Goal: Check status: Check status

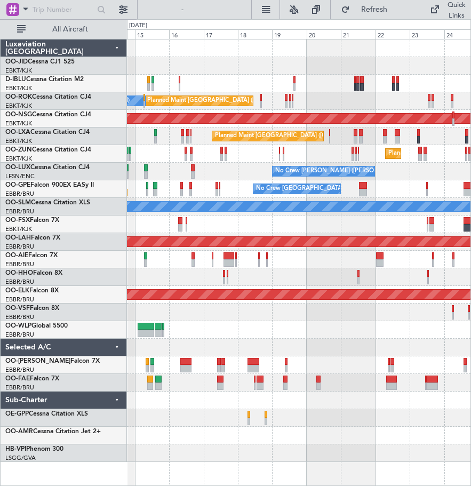
click at [221, 220] on div "A/C Unavailable [GEOGRAPHIC_DATA] ([GEOGRAPHIC_DATA] National) Planned Maint [G…" at bounding box center [298, 250] width 343 height 422
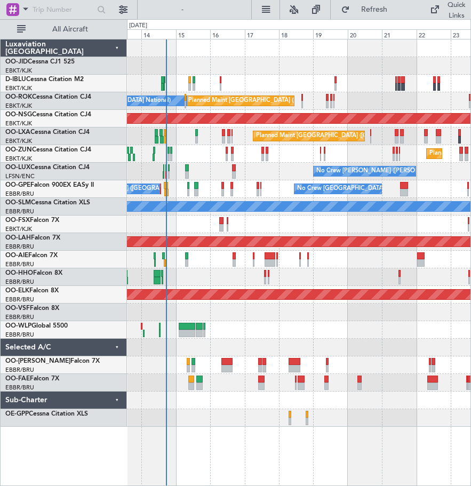
click at [401, 435] on div "No Crew [GEOGRAPHIC_DATA] ([GEOGRAPHIC_DATA] National) Planned Maint [GEOGRAPHI…" at bounding box center [299, 262] width 344 height 447
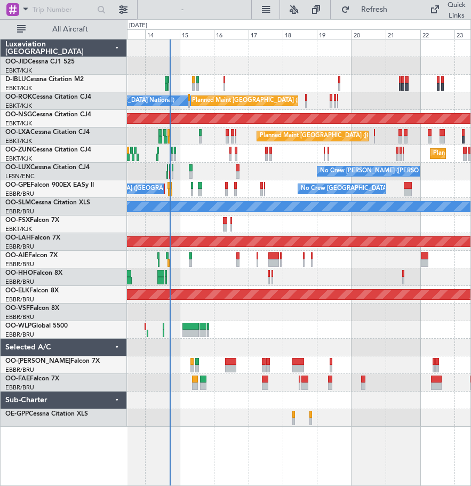
click at [323, 406] on div at bounding box center [298, 400] width 343 height 18
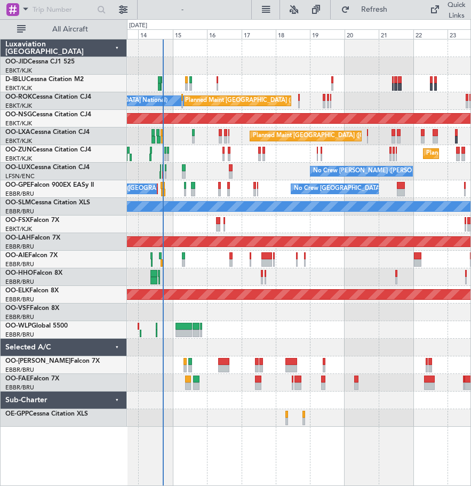
click at [206, 440] on div "No Crew [GEOGRAPHIC_DATA] ([GEOGRAPHIC_DATA] National) Planned Maint [GEOGRAPHI…" at bounding box center [299, 262] width 344 height 447
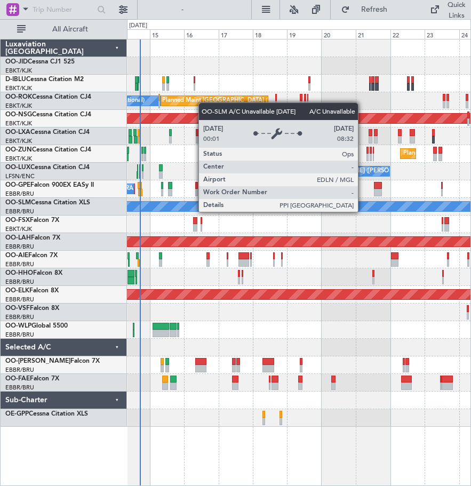
click at [340, 211] on div "A/C Unavailable [GEOGRAPHIC_DATA]" at bounding box center [299, 206] width 1031 height 11
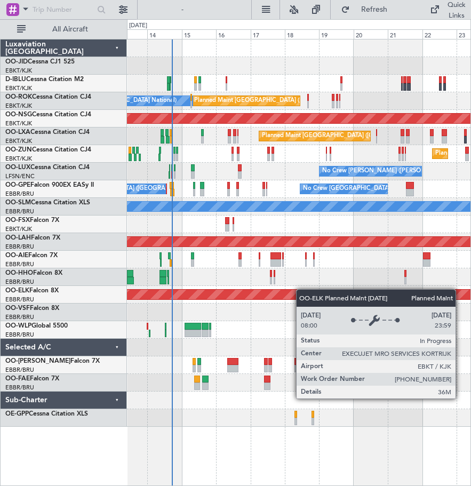
click at [299, 289] on div "No Crew [GEOGRAPHIC_DATA] ([GEOGRAPHIC_DATA] National) Planned Maint [GEOGRAPHI…" at bounding box center [298, 232] width 343 height 387
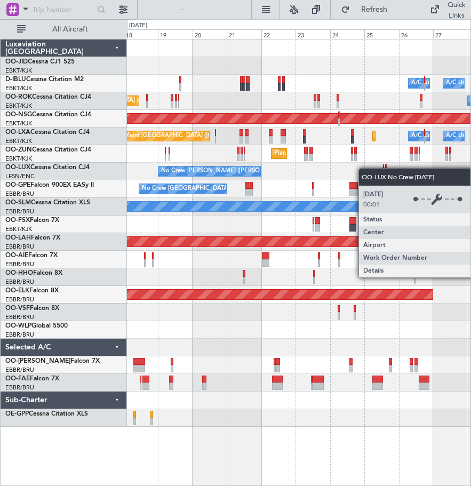
click at [212, 170] on div "Planned Maint Kortrijk-[GEOGRAPHIC_DATA] A/C Unavailable [GEOGRAPHIC_DATA] ([GE…" at bounding box center [298, 232] width 343 height 387
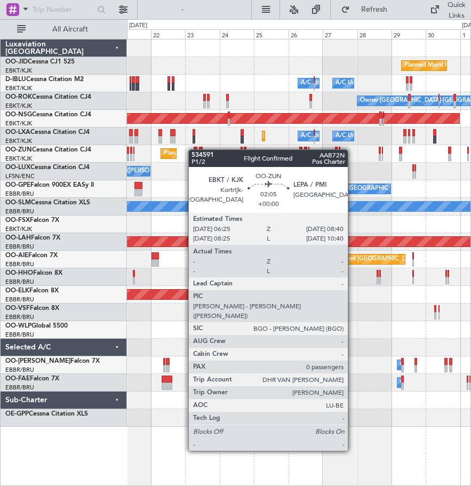
click at [194, 149] on div "Planned Maint Kortrijk-[GEOGRAPHIC_DATA] A/C Unavailable [GEOGRAPHIC_DATA] ([GE…" at bounding box center [298, 232] width 343 height 387
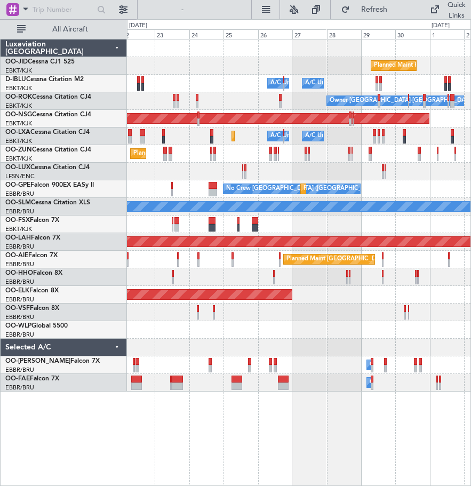
click at [326, 197] on div "No Crew [GEOGRAPHIC_DATA] ([GEOGRAPHIC_DATA] National) Planned Maint [GEOGRAPHI…" at bounding box center [298, 189] width 343 height 18
click at [228, 188] on div "No Crew [GEOGRAPHIC_DATA] ([GEOGRAPHIC_DATA] National) Planned Maint [GEOGRAPHI…" at bounding box center [298, 189] width 343 height 18
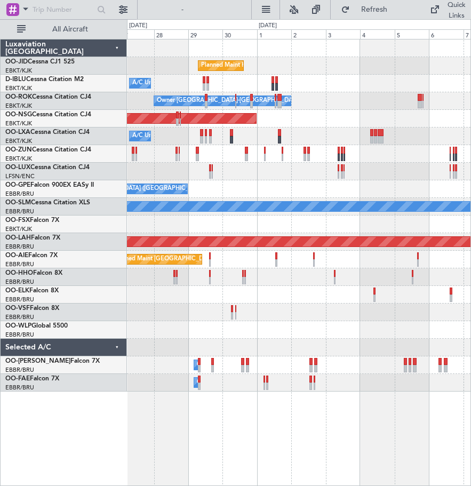
click at [388, 290] on div "Planned Maint Kortrijk-[GEOGRAPHIC_DATA] A/C Unavailable [GEOGRAPHIC_DATA]-[GEO…" at bounding box center [298, 215] width 343 height 352
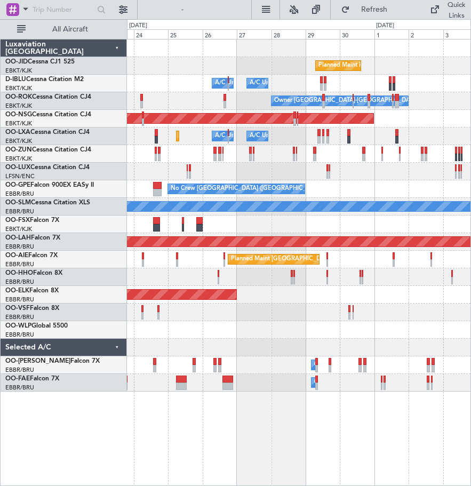
click at [470, 366] on html "[DATE] - [DATE] Refresh Quick Links All Aircraft Planned Maint [GEOGRAPHIC_DATA…" at bounding box center [235, 243] width 471 height 486
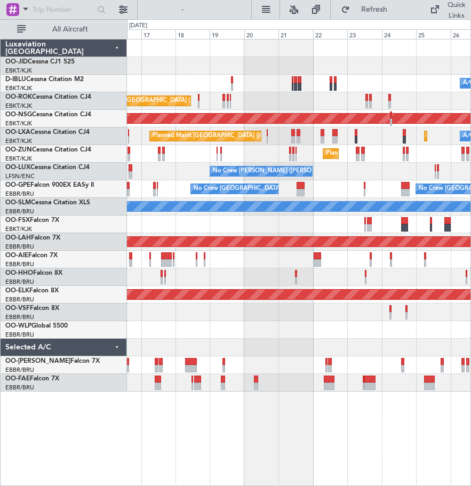
click at [470, 363] on html "[DATE] - [DATE] Refresh Quick Links All Aircraft A/C Unavailable [GEOGRAPHIC_DA…" at bounding box center [235, 243] width 471 height 486
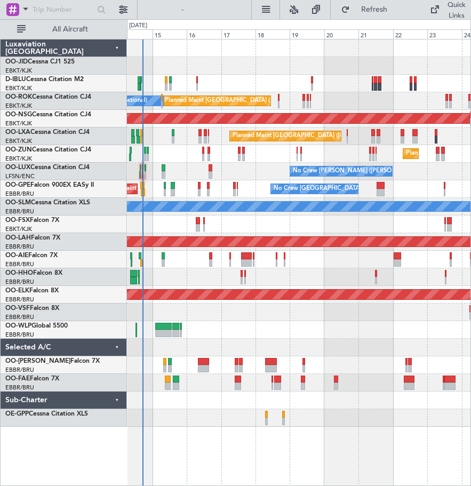
click at [235, 442] on div "A/C Unavailable [GEOGRAPHIC_DATA] ([GEOGRAPHIC_DATA] National) No Crew [GEOGRAP…" at bounding box center [299, 262] width 344 height 447
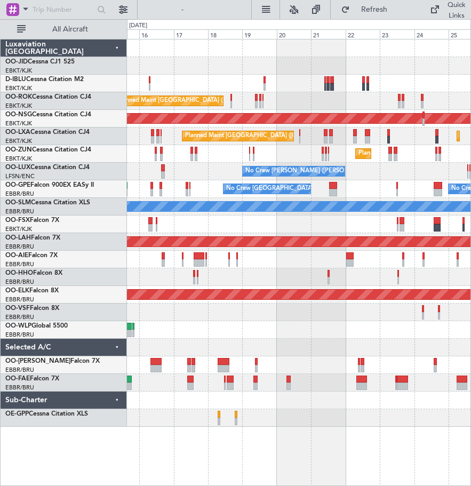
click at [286, 436] on div "A/C Unavailable [GEOGRAPHIC_DATA] ([GEOGRAPHIC_DATA] National) A/C Unavailable …" at bounding box center [299, 262] width 344 height 447
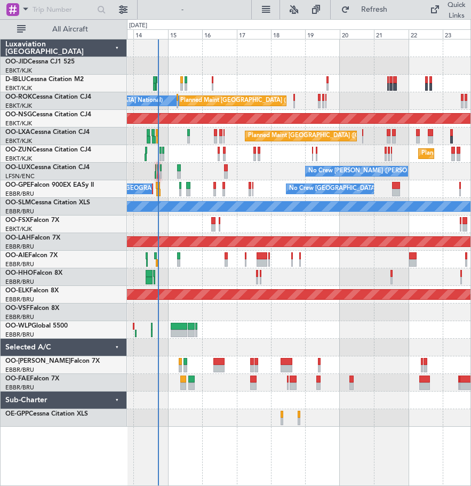
click at [297, 441] on div "A/C Unavailable [GEOGRAPHIC_DATA] ([GEOGRAPHIC_DATA] National) No Crew [GEOGRAP…" at bounding box center [299, 262] width 344 height 447
click at [264, 333] on div at bounding box center [298, 330] width 343 height 18
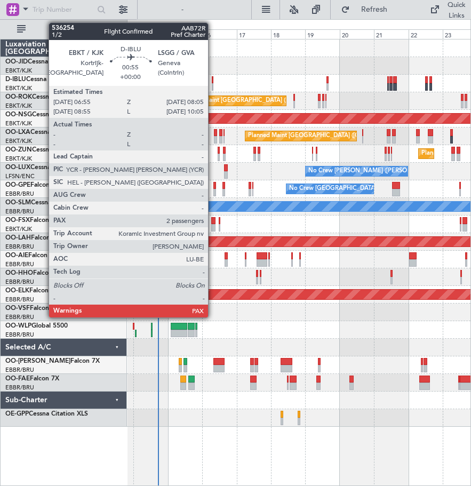
click at [213, 82] on div at bounding box center [213, 79] width 2 height 7
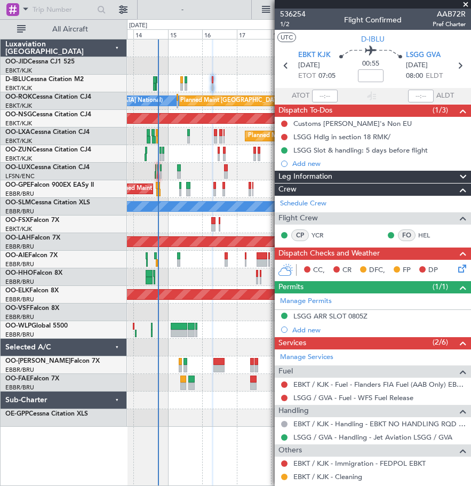
click at [467, 5] on span at bounding box center [465, 5] width 11 height 10
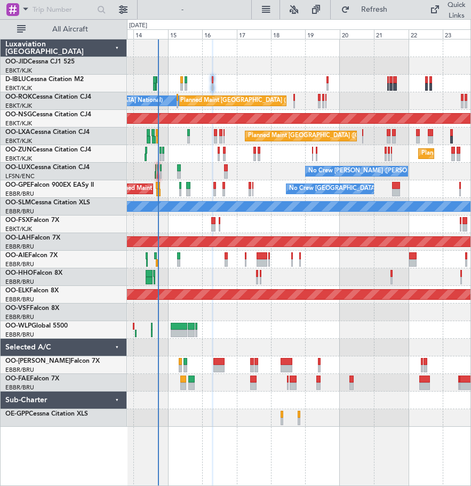
type input "0"
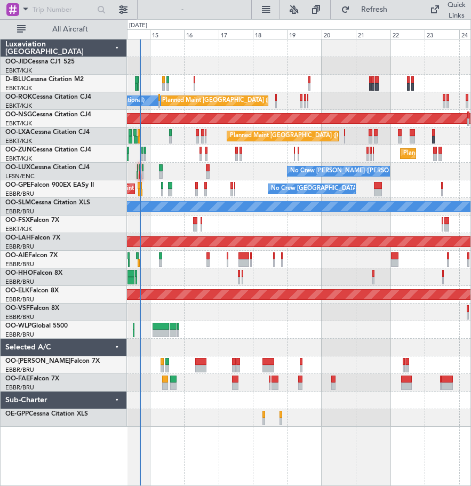
click at [247, 186] on div "No Crew [GEOGRAPHIC_DATA] ([GEOGRAPHIC_DATA] National) No Crew [GEOGRAPHIC_DATA…" at bounding box center [298, 189] width 343 height 18
click at [247, 185] on div "No Crew [GEOGRAPHIC_DATA] ([GEOGRAPHIC_DATA] National) No Crew [GEOGRAPHIC_DATA…" at bounding box center [298, 189] width 343 height 18
click at [223, 306] on div at bounding box center [298, 312] width 343 height 18
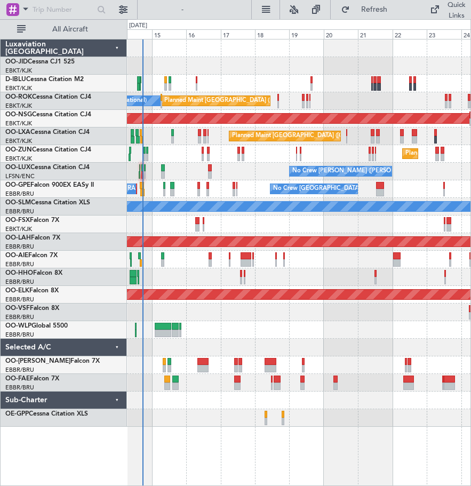
click at [239, 415] on div "A/C Unavailable [GEOGRAPHIC_DATA] ([GEOGRAPHIC_DATA] National) No Crew [GEOGRAP…" at bounding box center [298, 232] width 343 height 387
click at [267, 307] on div at bounding box center [298, 312] width 343 height 18
click at [286, 286] on div "Planned Maint Kortrijk-[GEOGRAPHIC_DATA]" at bounding box center [298, 295] width 343 height 18
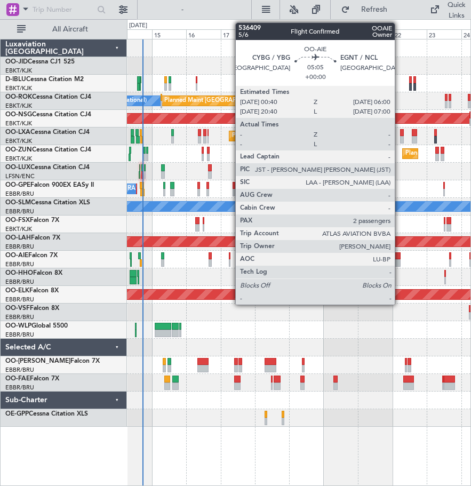
click at [399, 253] on div at bounding box center [397, 255] width 8 height 7
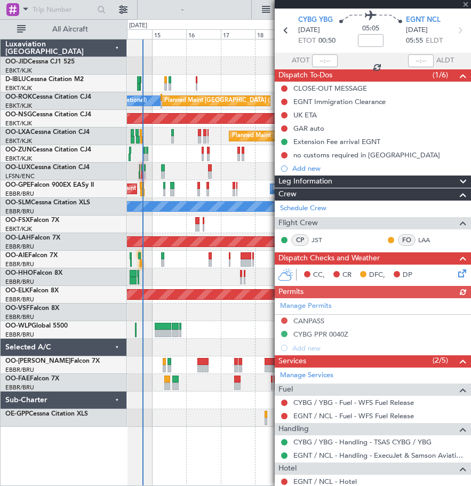
scroll to position [53, 0]
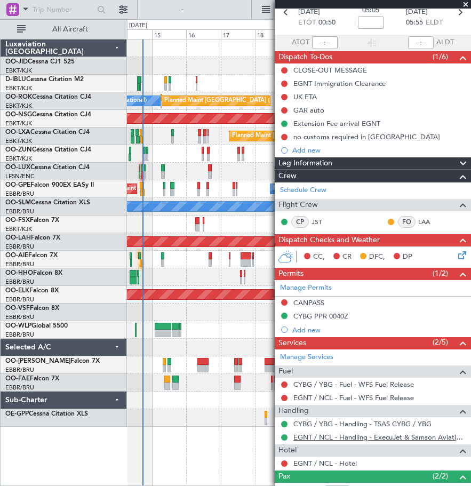
click at [438, 437] on link "EGNT / NCL - Handling - ExecuJet & Samson Aviation Services [GEOGRAPHIC_DATA] /…" at bounding box center [379, 436] width 172 height 9
click at [465, 2] on span at bounding box center [465, 5] width 11 height 10
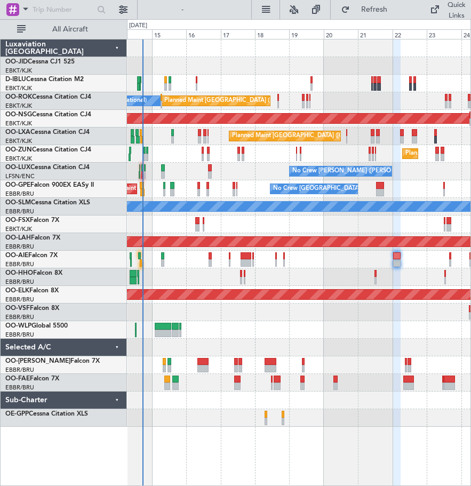
type input "0"
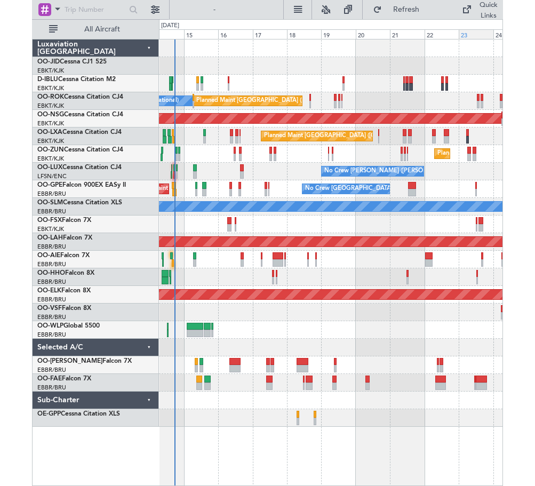
scroll to position [0, 0]
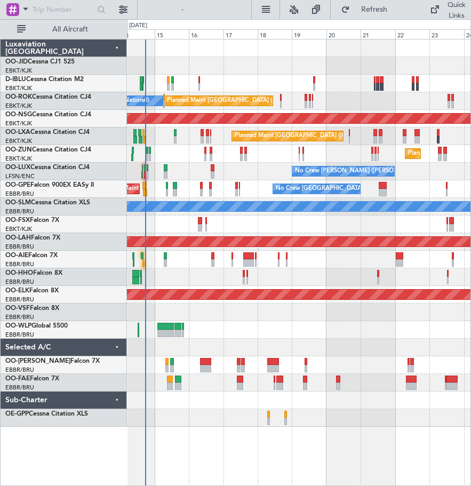
click at [354, 333] on div at bounding box center [298, 330] width 343 height 18
click at [214, 457] on div "A/C Unavailable [GEOGRAPHIC_DATA] ([GEOGRAPHIC_DATA] National) No Crew [GEOGRAP…" at bounding box center [299, 262] width 344 height 447
click at [246, 164] on div "No Crew [PERSON_NAME] ([PERSON_NAME])" at bounding box center [298, 172] width 343 height 18
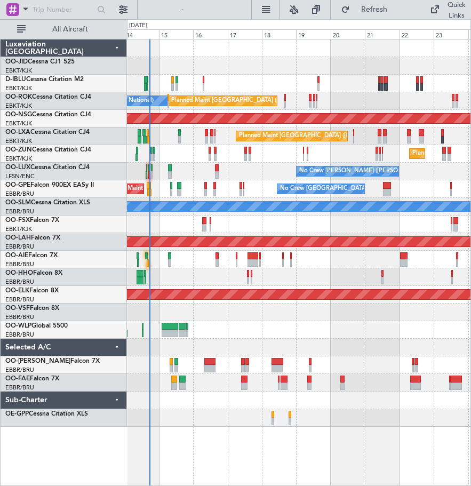
click at [261, 181] on div "A/C Unavailable [GEOGRAPHIC_DATA] ([GEOGRAPHIC_DATA] National) No Crew [GEOGRAP…" at bounding box center [298, 232] width 343 height 387
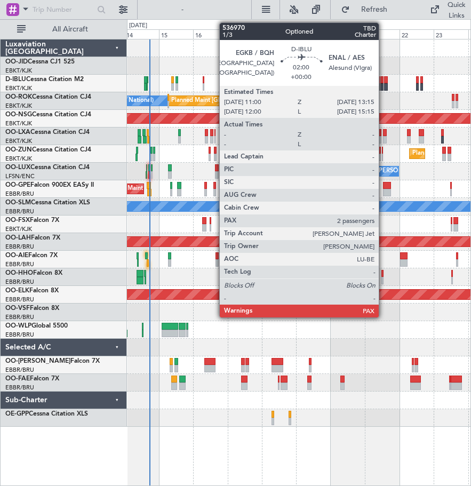
click at [383, 86] on div at bounding box center [382, 86] width 4 height 7
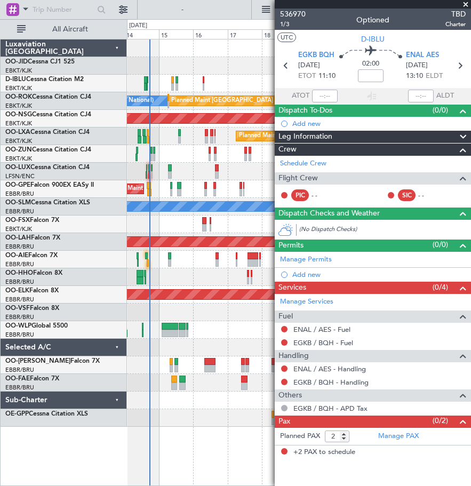
click at [464, 4] on span at bounding box center [465, 5] width 11 height 10
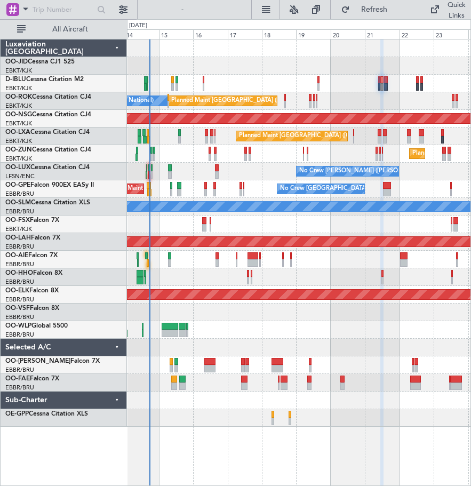
type input "0"
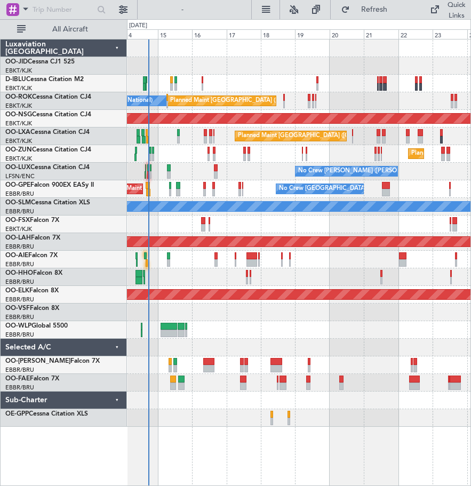
click at [254, 173] on div "No Crew [PERSON_NAME] ([PERSON_NAME])" at bounding box center [298, 172] width 343 height 18
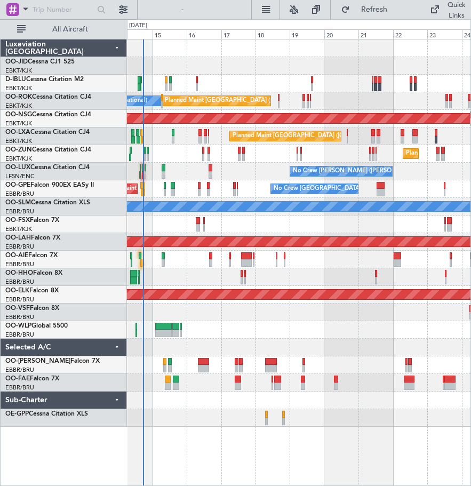
click at [253, 162] on div "Planned Maint Kortrijk-[GEOGRAPHIC_DATA]" at bounding box center [298, 154] width 343 height 18
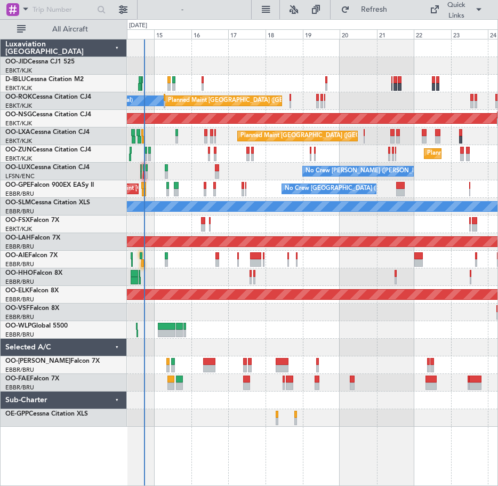
click at [0, 190] on html "[DATE] - [DATE] Refresh Quick Links All Aircraft A/C Unavailable [GEOGRAPHIC_DA…" at bounding box center [249, 243] width 498 height 486
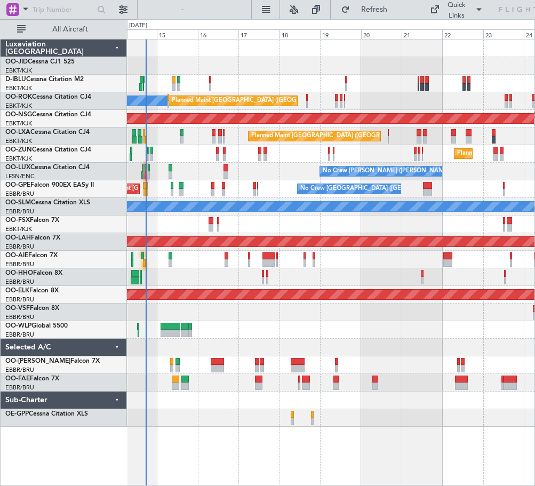
click at [358, 351] on div at bounding box center [330, 348] width 407 height 18
